Goal: Communication & Community: Answer question/provide support

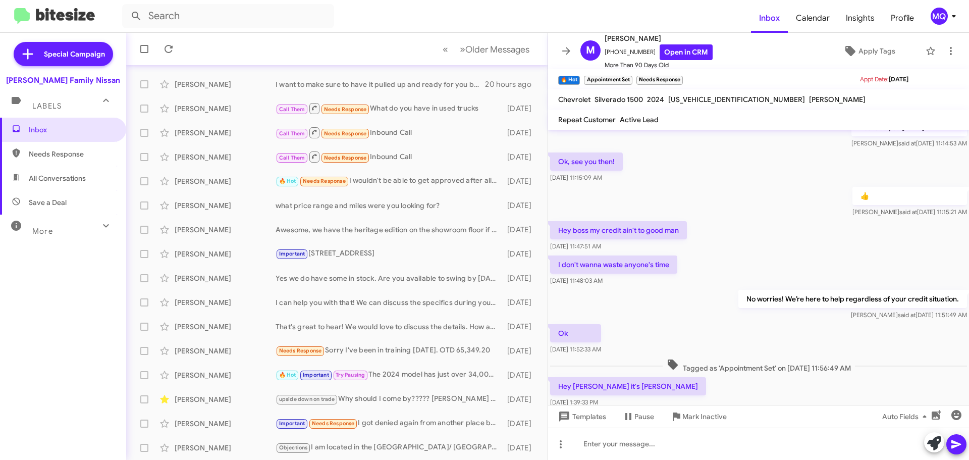
scroll to position [466, 0]
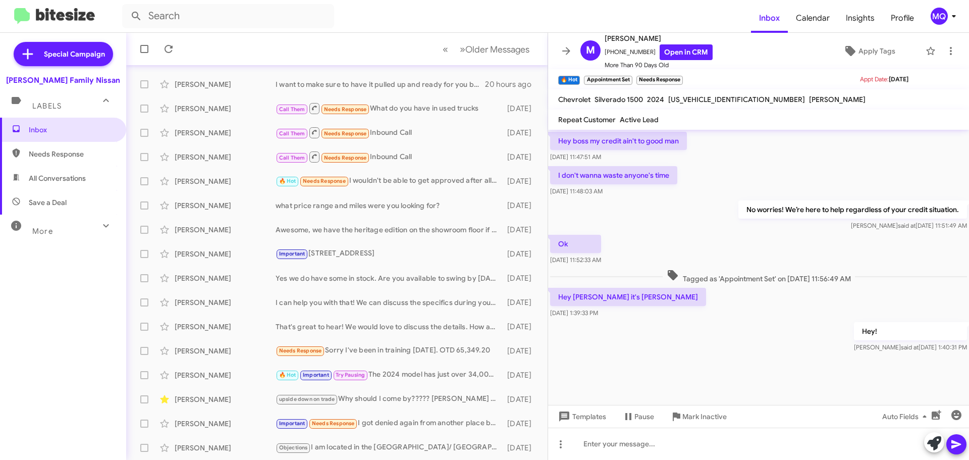
click at [54, 163] on span "Needs Response" at bounding box center [63, 154] width 126 height 24
type input "in:needs-response"
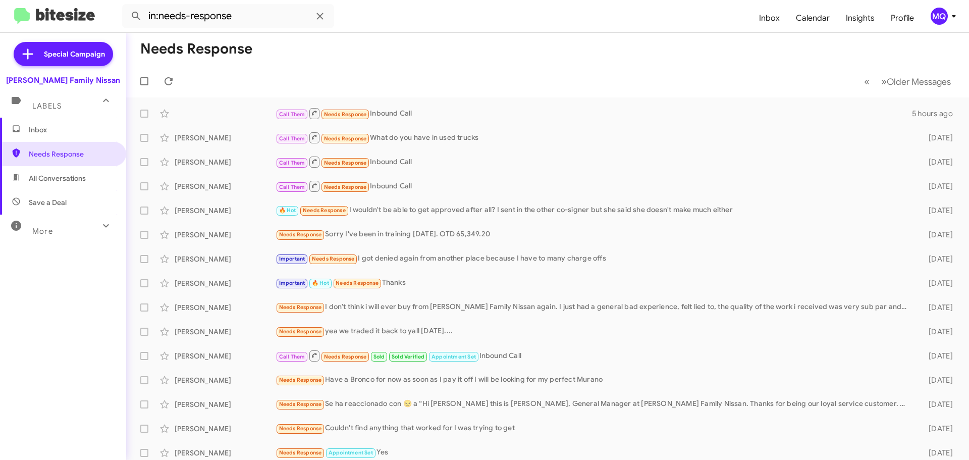
click at [42, 130] on span "Inbox" at bounding box center [72, 130] width 86 height 10
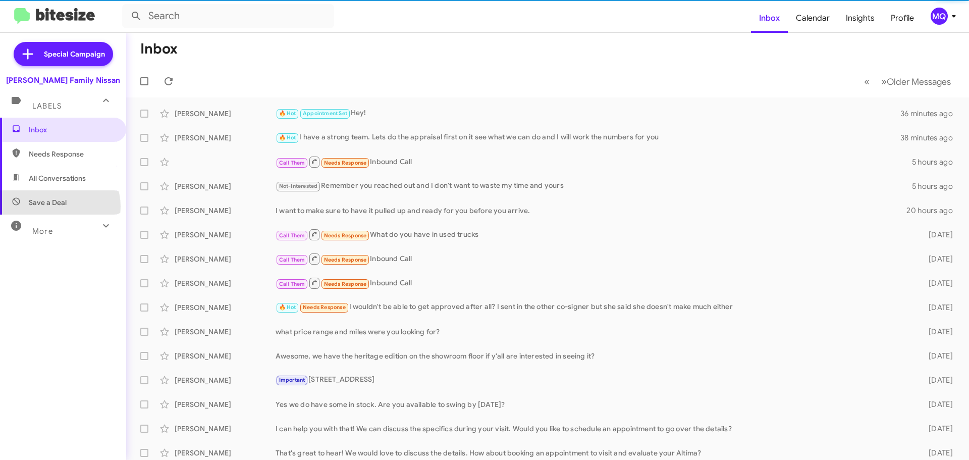
click at [58, 206] on span "Save a Deal" at bounding box center [48, 202] width 38 height 10
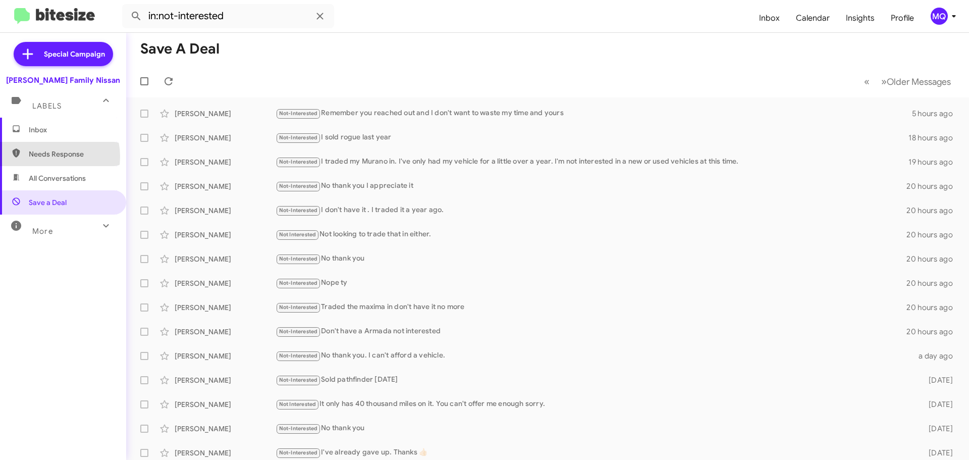
click at [47, 156] on span "Needs Response" at bounding box center [72, 154] width 86 height 10
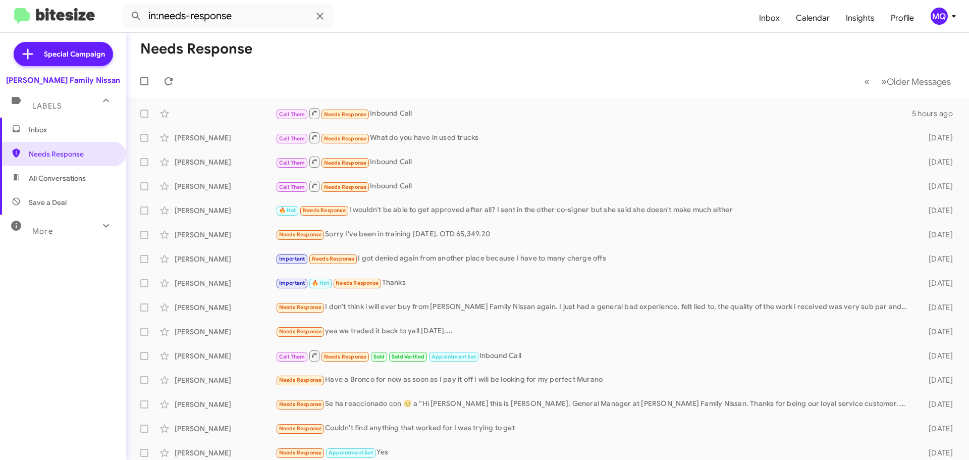
click at [51, 177] on span "All Conversations" at bounding box center [57, 178] width 57 height 10
type input "in:all-conversations"
